Goal: Find specific page/section: Find specific page/section

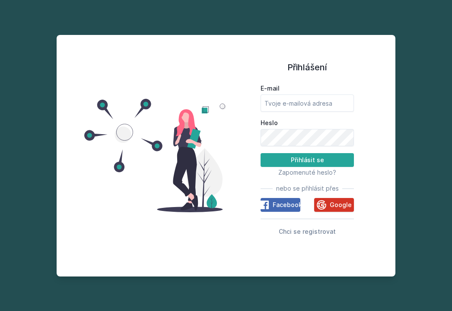
click at [344, 208] on span "Google" at bounding box center [341, 205] width 22 height 9
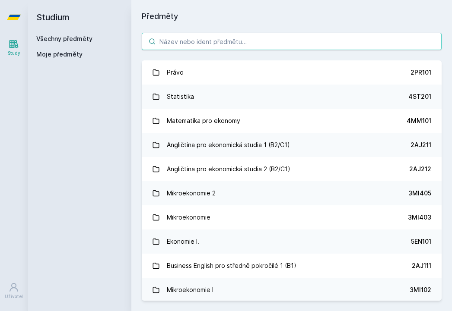
click at [343, 45] on input "search" at bounding box center [292, 41] width 300 height 17
paste input "2PL432"
type input "2PL432"
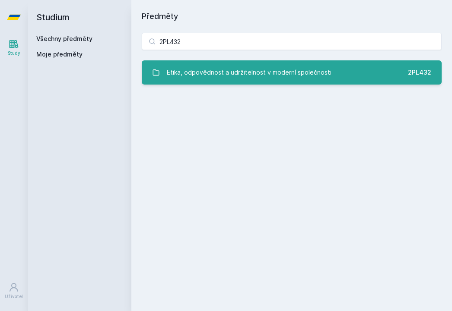
click at [323, 70] on div "Etika, odpovědnost a udržitelnost v moderní společnosti" at bounding box center [249, 72] width 165 height 17
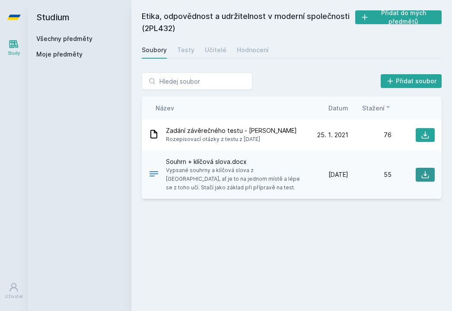
click at [427, 176] on icon at bounding box center [425, 175] width 9 height 9
click at [297, 71] on div "Přidat soubor Řazení: Název Datum Stažení Název Datum Stažení Zadání závěrečnéh…" at bounding box center [291, 135] width 321 height 147
